Goal: Find specific page/section: Find specific page/section

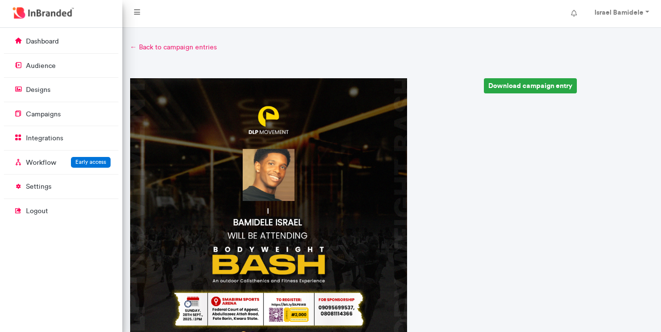
click at [139, 49] on link "← Back to campaign entries" at bounding box center [391, 48] width 523 height 10
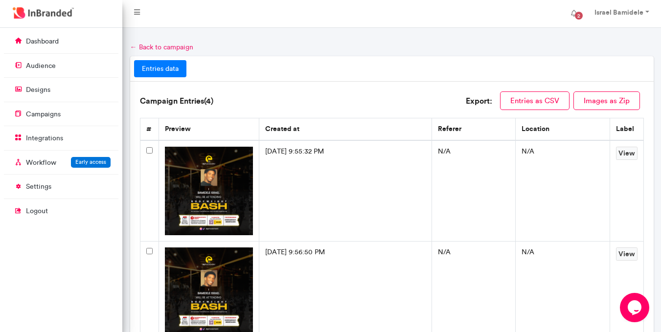
click at [153, 48] on link "← Back to campaign" at bounding box center [161, 47] width 63 height 8
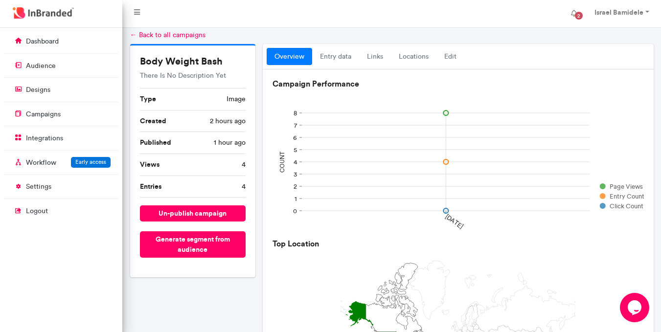
scroll to position [2, 0]
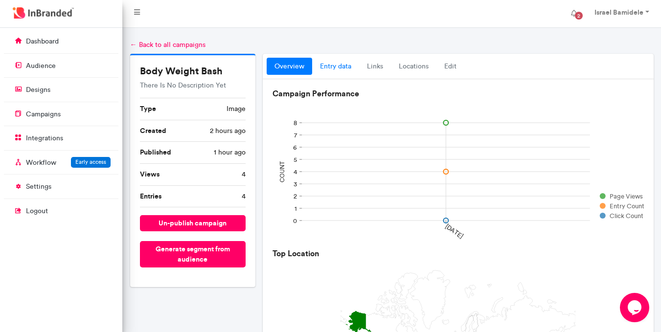
click at [344, 62] on link "entry data" at bounding box center [335, 67] width 47 height 18
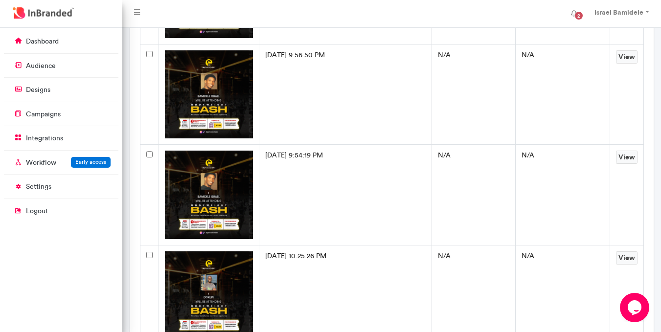
scroll to position [263, 0]
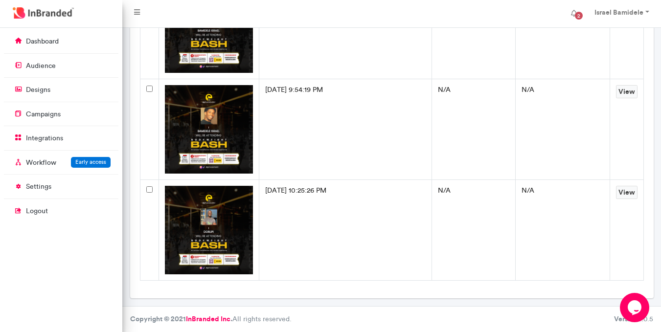
click at [211, 228] on img at bounding box center [209, 230] width 88 height 88
click at [621, 192] on link "View" at bounding box center [627, 192] width 22 height 13
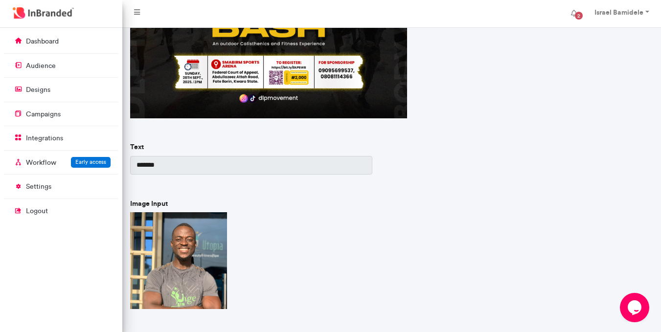
scroll to position [252, 0]
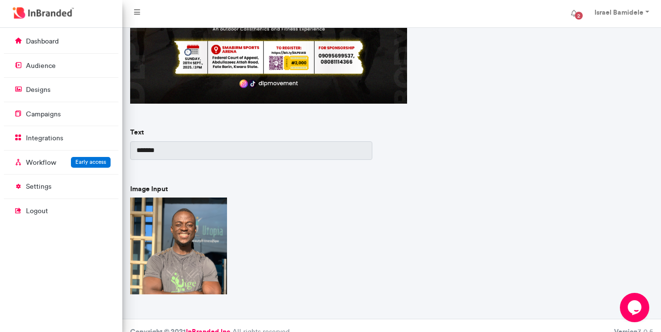
click at [177, 239] on img at bounding box center [178, 246] width 97 height 97
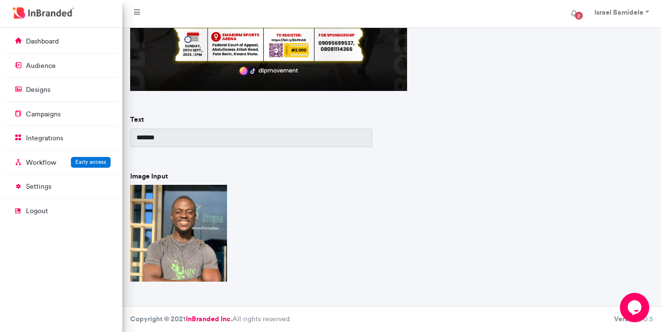
scroll to position [0, 0]
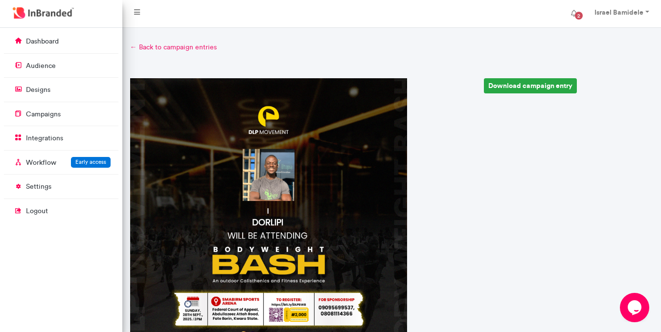
click at [167, 48] on link "← Back to campaign entries" at bounding box center [391, 48] width 523 height 10
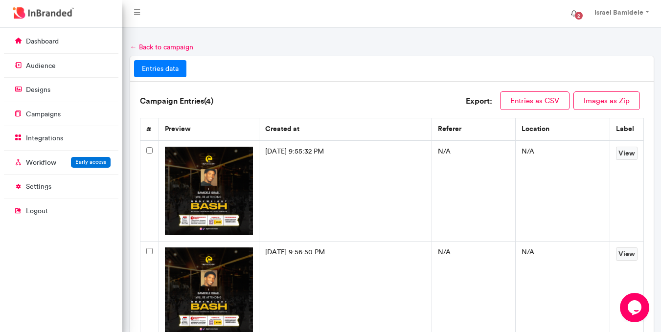
click at [573, 14] on span "2" at bounding box center [579, 16] width 16 height 16
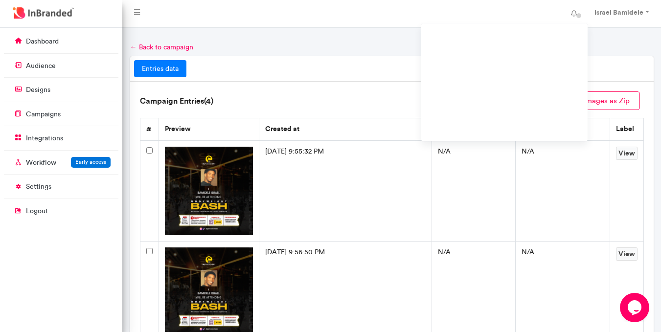
click at [271, 27] on nav "Israel Bamidele Account settings Change password Logout" at bounding box center [391, 14] width 538 height 28
